Goal: Task Accomplishment & Management: Use online tool/utility

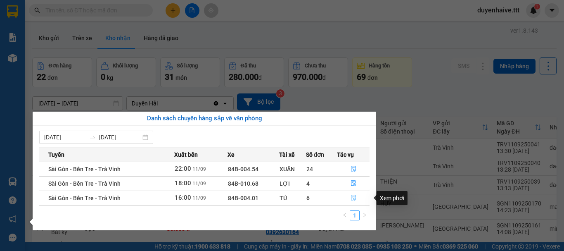
click at [352, 197] on icon "file-done" at bounding box center [354, 198] width 6 height 6
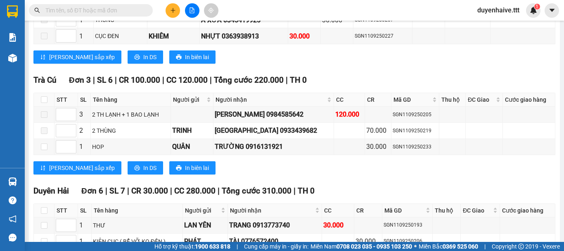
scroll to position [948, 0]
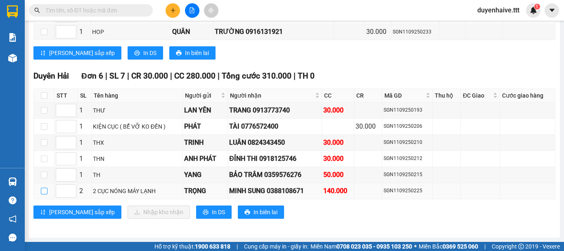
click at [45, 193] on input "checkbox" at bounding box center [44, 191] width 7 height 7
checkbox input "true"
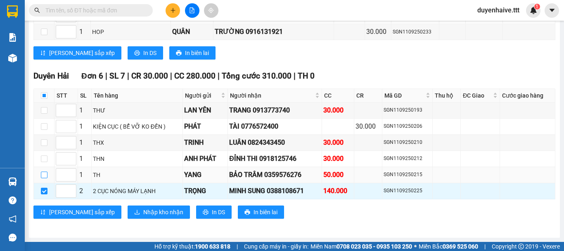
click at [45, 175] on input "checkbox" at bounding box center [44, 174] width 7 height 7
checkbox input "true"
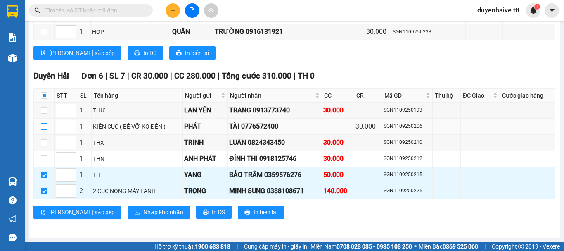
click at [42, 126] on input "checkbox" at bounding box center [44, 126] width 7 height 7
checkbox input "true"
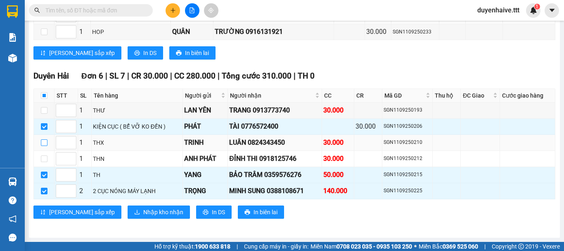
click at [44, 144] on input "checkbox" at bounding box center [44, 142] width 7 height 7
checkbox input "true"
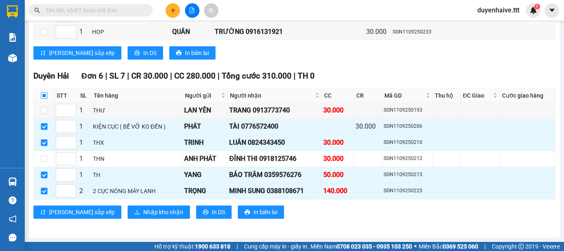
click at [44, 94] on input "checkbox" at bounding box center [44, 95] width 7 height 7
checkbox input "true"
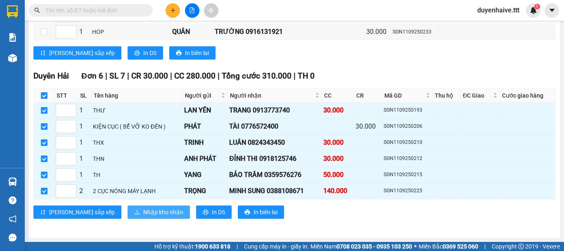
click at [143, 209] on span "Nhập kho nhận" at bounding box center [163, 211] width 40 height 9
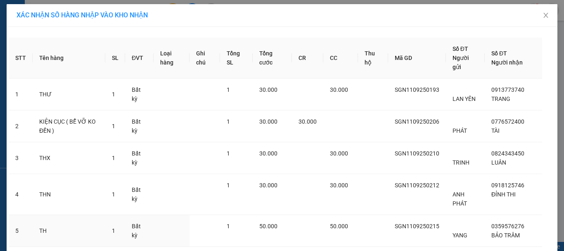
scroll to position [88, 0]
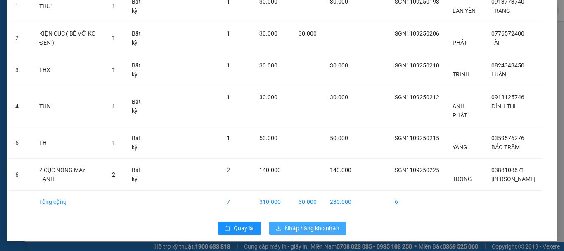
click at [312, 228] on span "Nhập hàng kho nhận" at bounding box center [312, 227] width 55 height 9
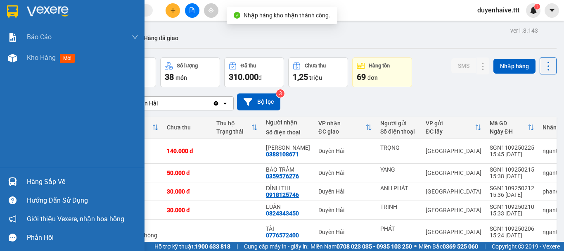
click at [40, 182] on div "Hàng sắp về" at bounding box center [83, 182] width 112 height 12
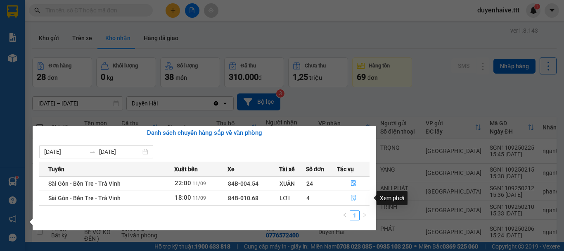
click at [352, 195] on icon "file-done" at bounding box center [353, 198] width 5 height 6
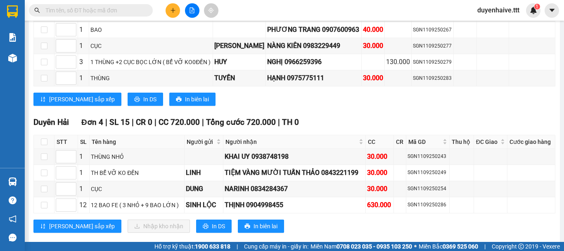
scroll to position [1013, 0]
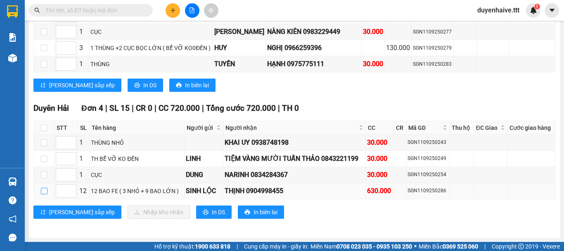
click at [41, 190] on input "checkbox" at bounding box center [44, 191] width 7 height 7
checkbox input "true"
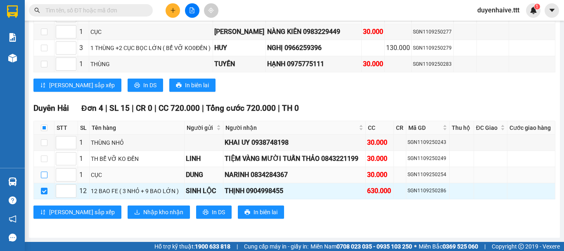
click at [43, 176] on input "checkbox" at bounding box center [44, 174] width 7 height 7
checkbox input "true"
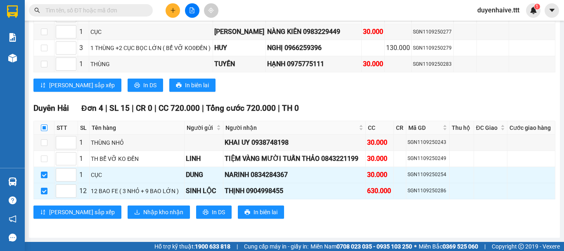
click at [42, 128] on input "checkbox" at bounding box center [44, 127] width 7 height 7
checkbox input "true"
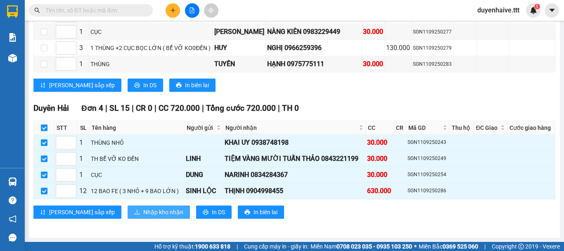
click at [143, 213] on span "Nhập kho nhận" at bounding box center [163, 211] width 40 height 9
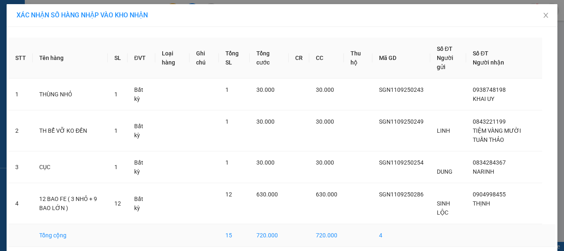
scroll to position [33, 0]
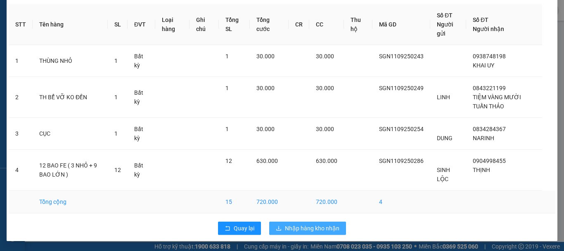
click at [302, 229] on span "Nhập hàng kho nhận" at bounding box center [312, 227] width 55 height 9
